Goal: Task Accomplishment & Management: Use online tool/utility

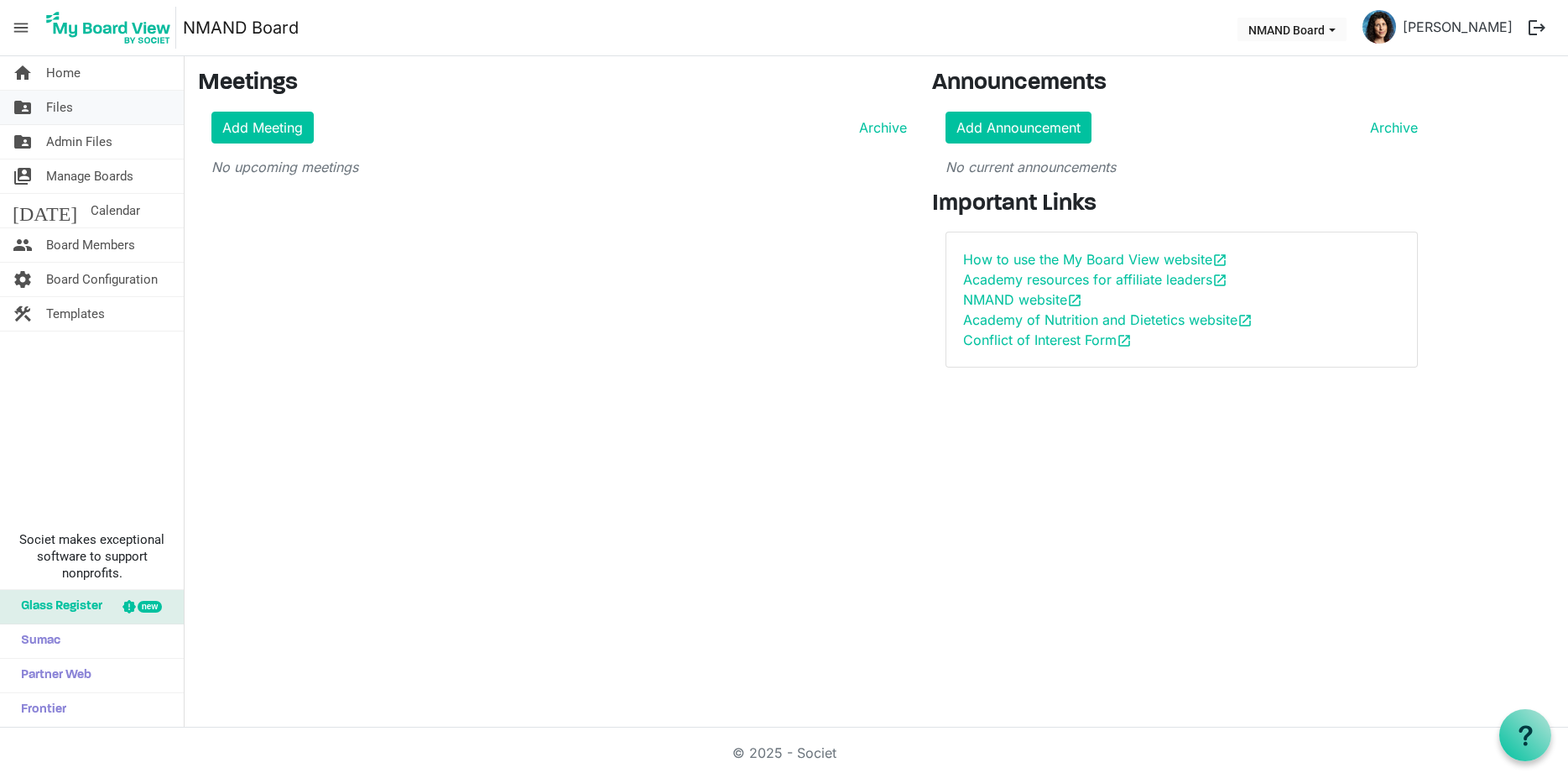
click at [52, 109] on span "Files" at bounding box center [60, 107] width 27 height 33
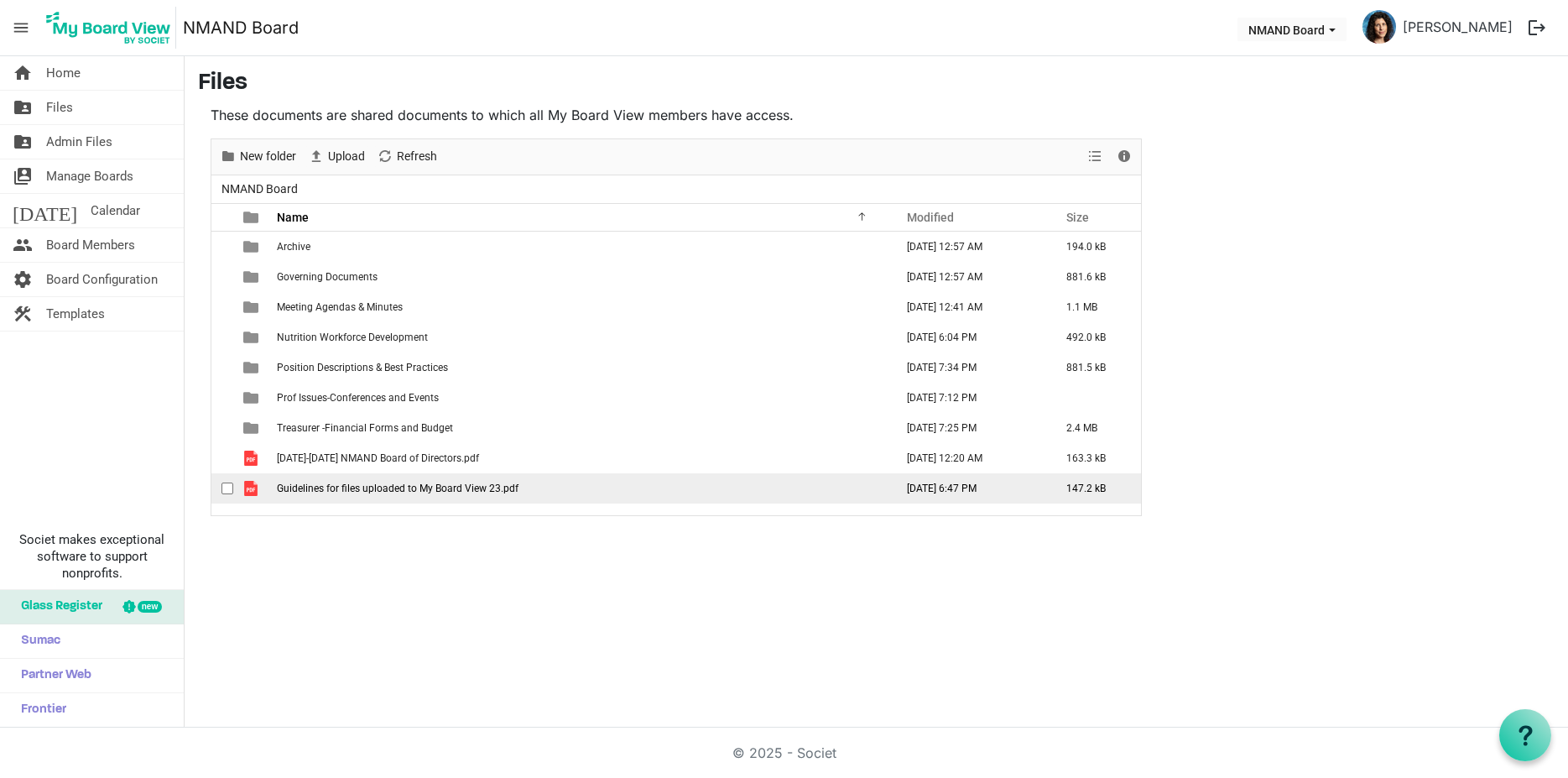
click at [286, 484] on span "Guidelines for files uploaded to My Board View 23.pdf" at bounding box center [397, 488] width 241 height 12
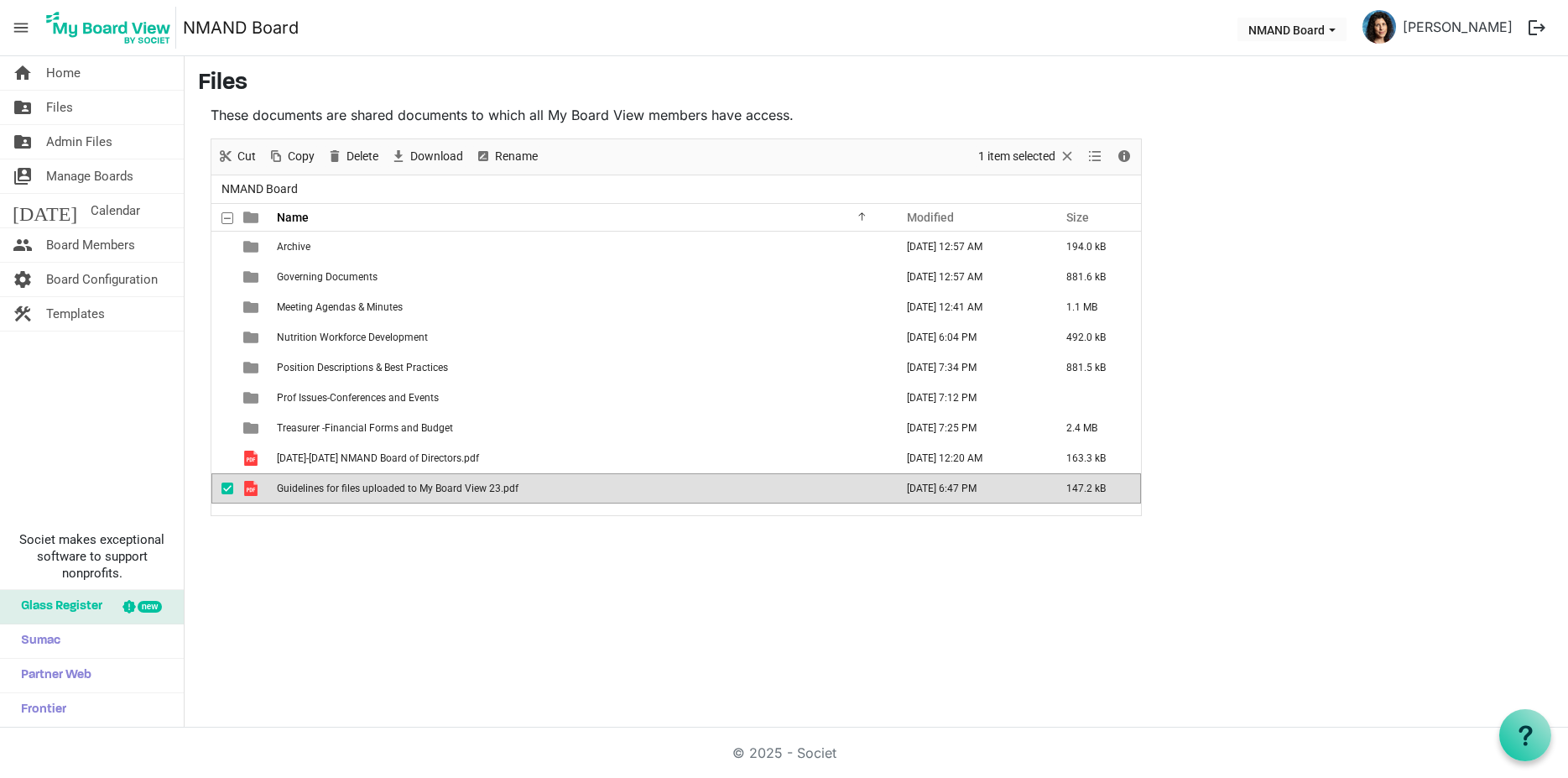
click at [286, 484] on span "Guidelines for files uploaded to My Board View 23.pdf" at bounding box center [397, 488] width 241 height 12
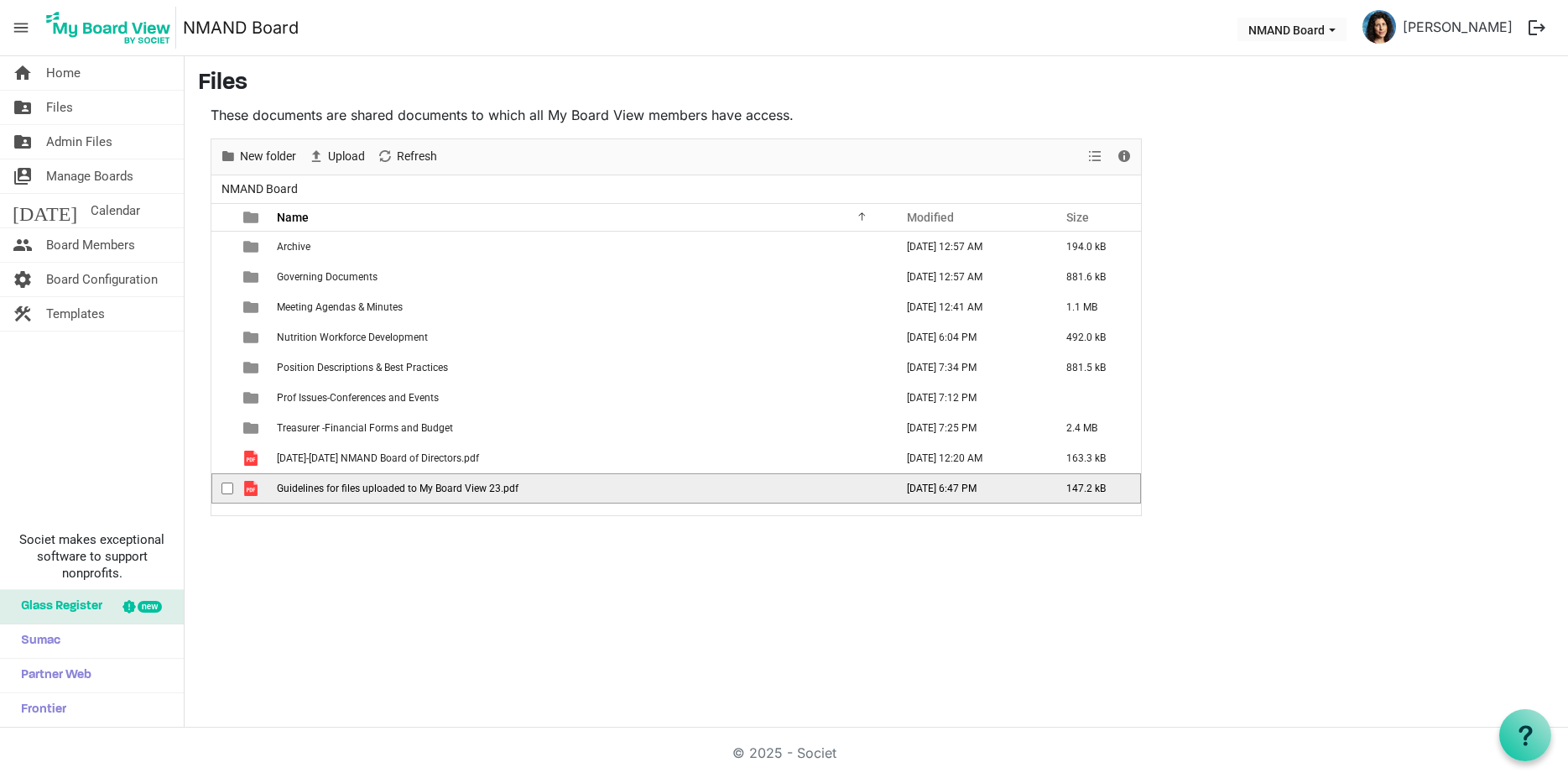
click at [286, 484] on span "Guidelines for files uploaded to My Board View 23.pdf" at bounding box center [397, 488] width 241 height 12
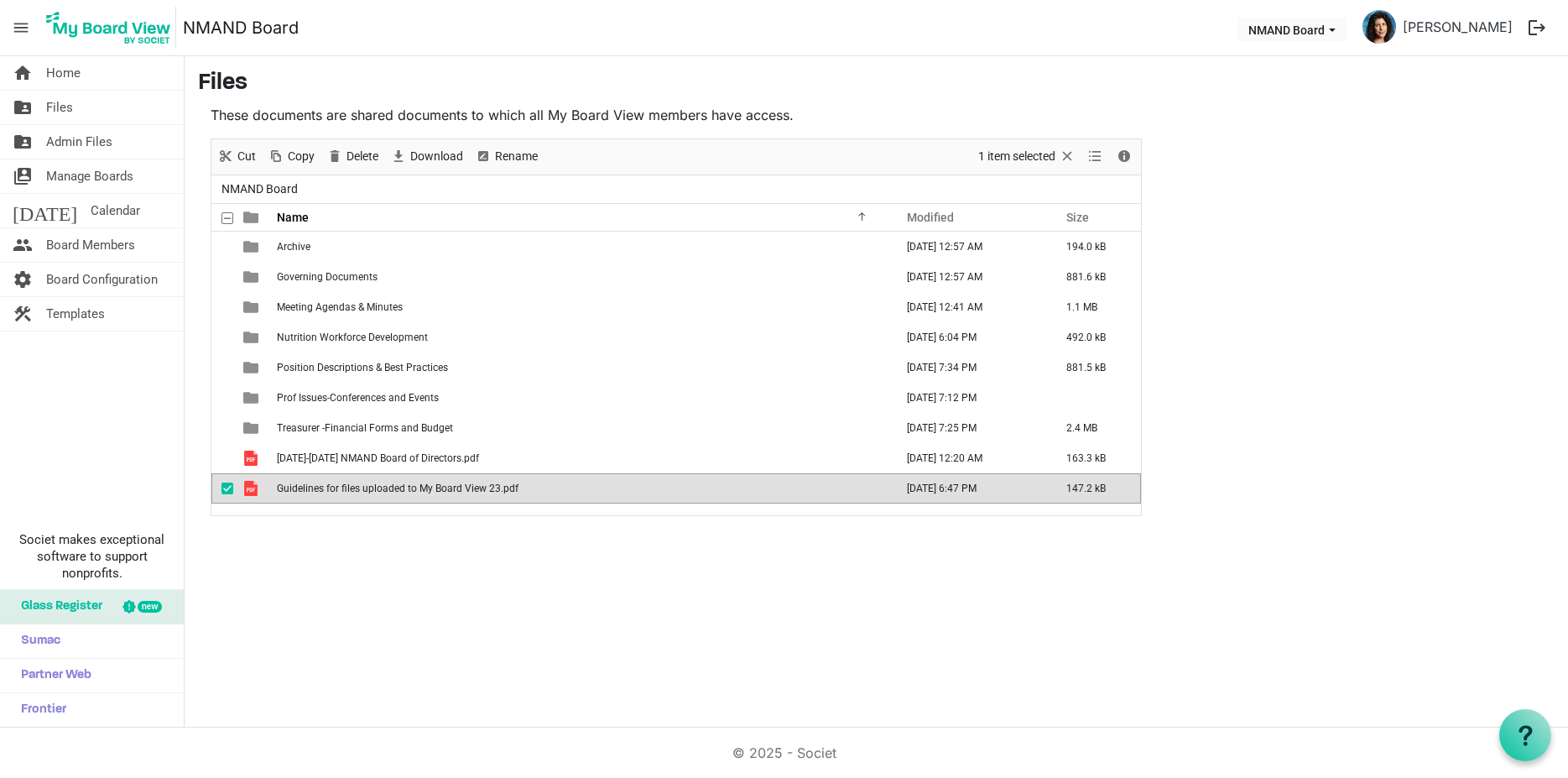
click at [228, 485] on span "checkbox" at bounding box center [227, 488] width 12 height 12
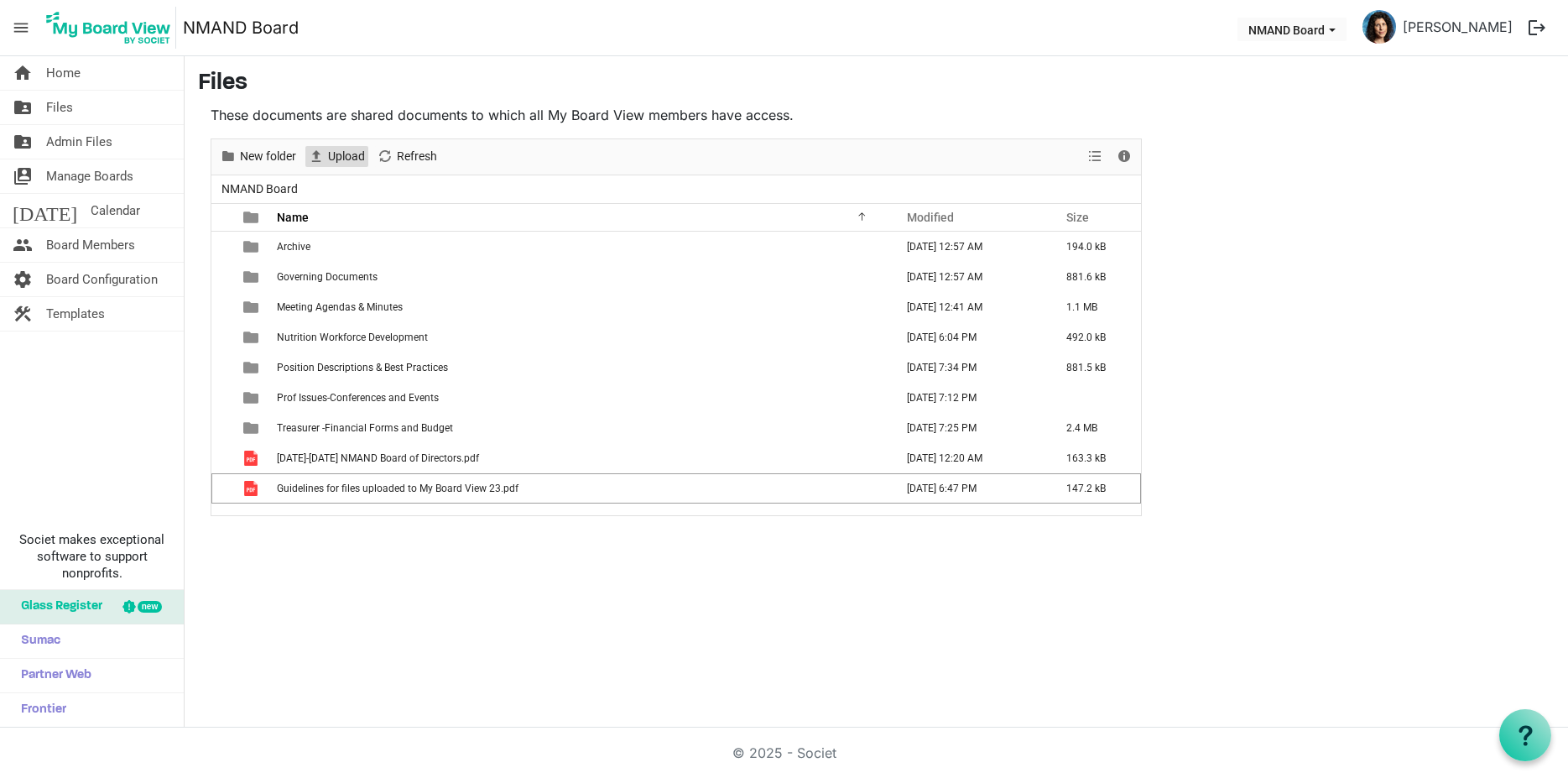
click at [345, 158] on span "Upload" at bounding box center [346, 156] width 41 height 21
click at [337, 158] on span "Upload" at bounding box center [346, 156] width 41 height 21
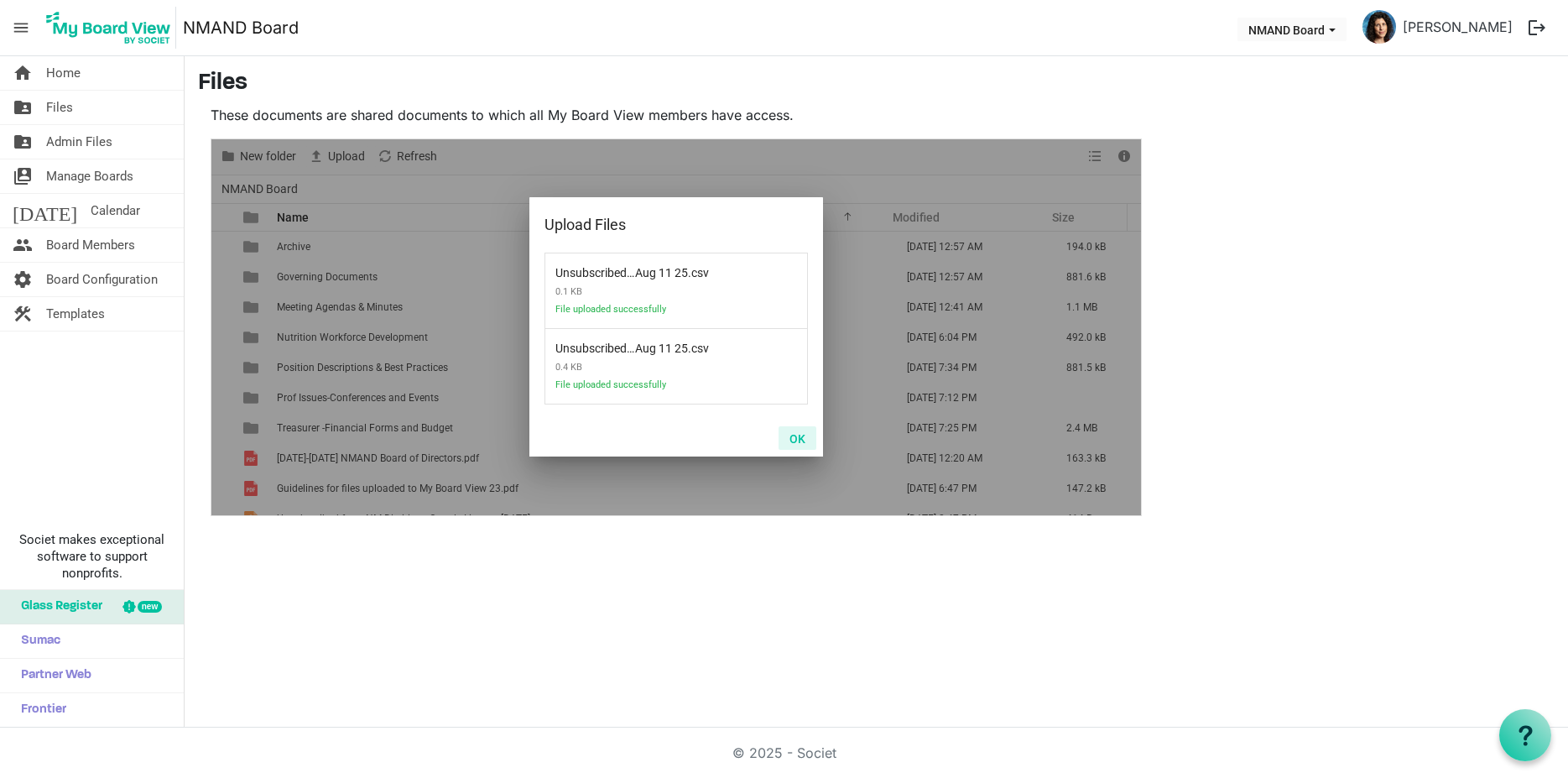
click at [798, 440] on button "OK" at bounding box center [797, 438] width 38 height 23
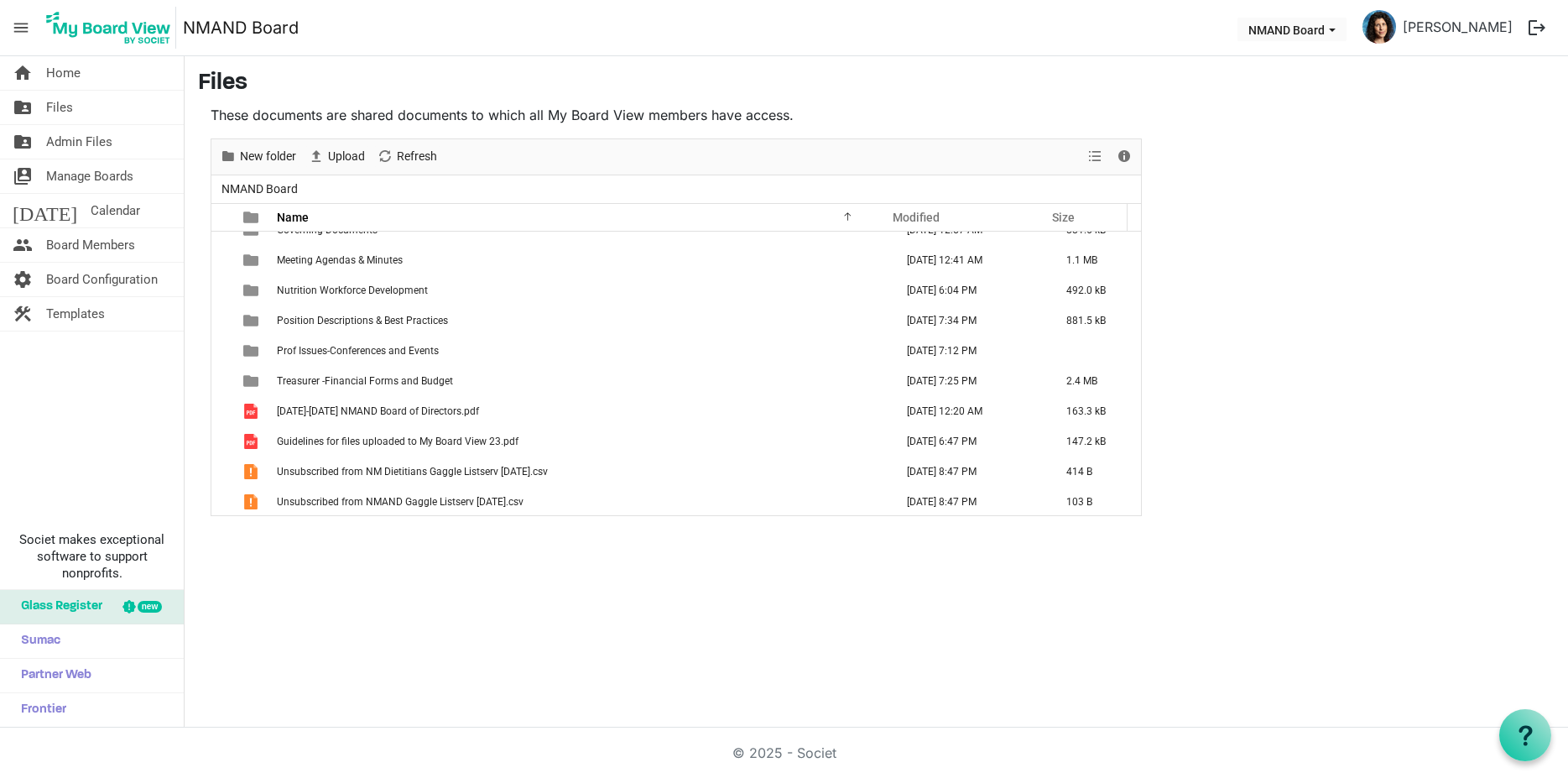
scroll to position [49, 0]
click at [645, 610] on div "home Home folder_shared Files folder_shared Admin Files switch_account Manage B…" at bounding box center [784, 391] width 1568 height 671
